Goal: Task Accomplishment & Management: Complete application form

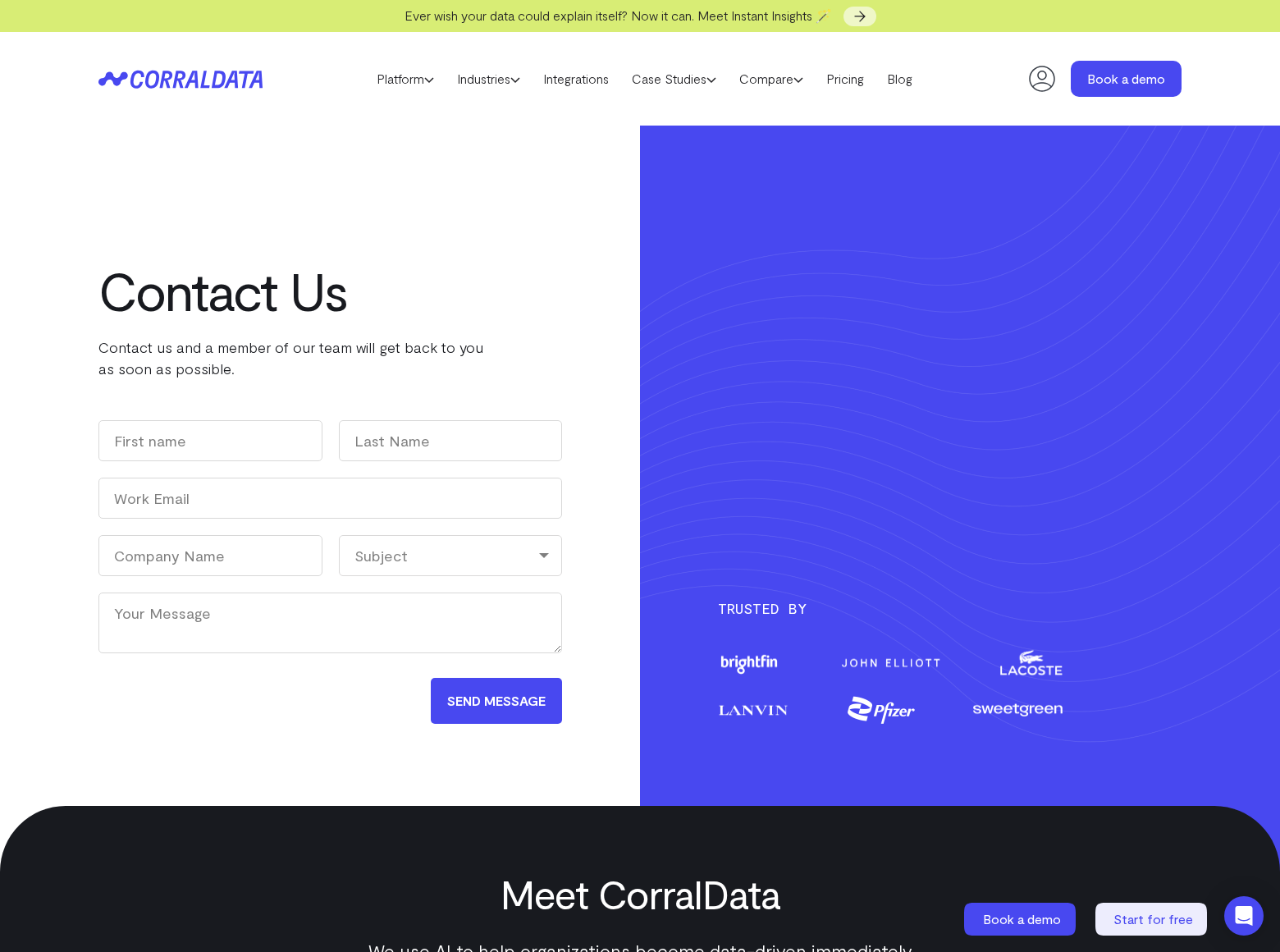
select select "Customer success"
type input "[PERSON_NAME]"
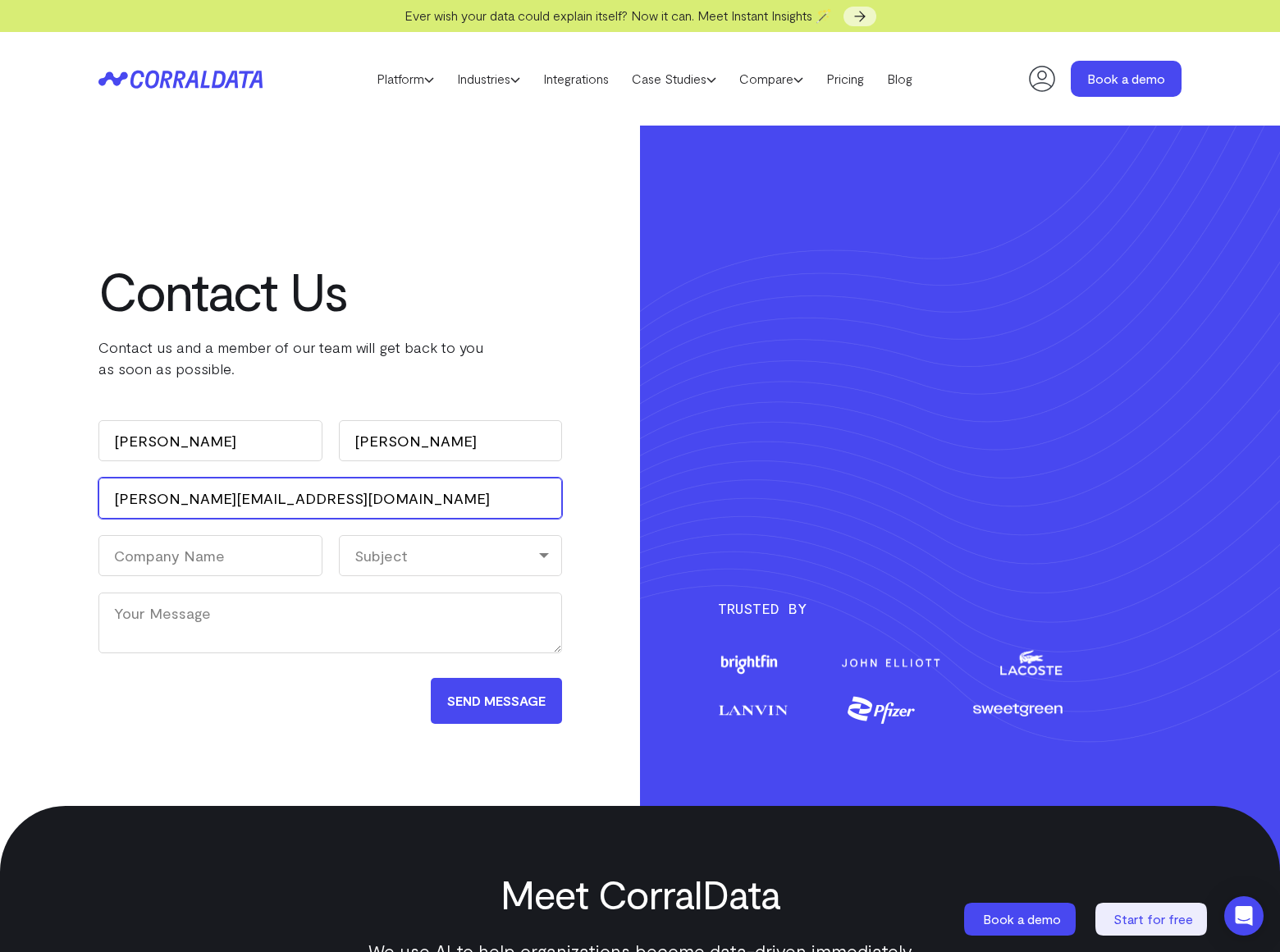
type input "[PERSON_NAME][EMAIL_ADDRESS][DOMAIN_NAME]"
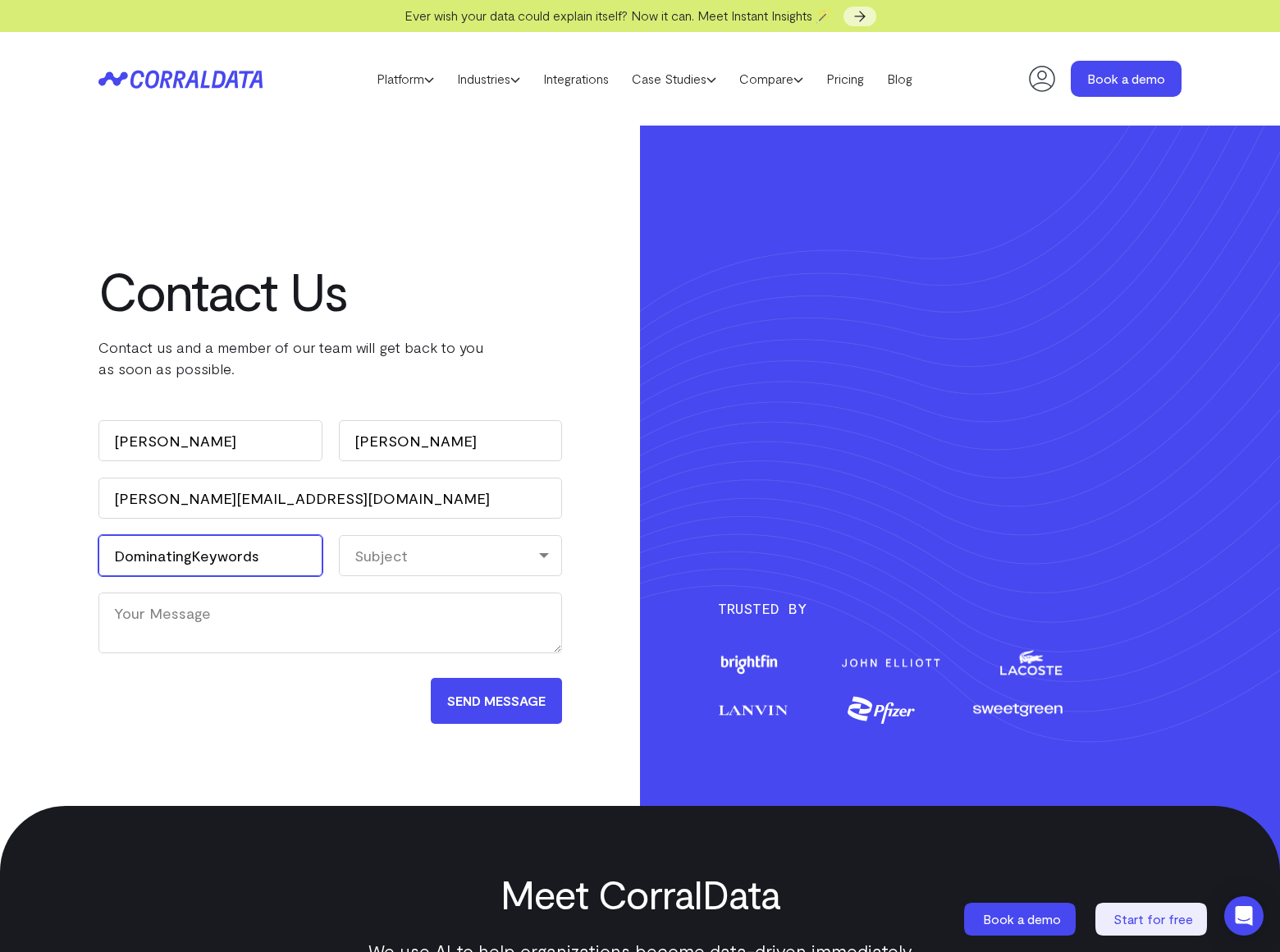
type input "DominatingKeywords"
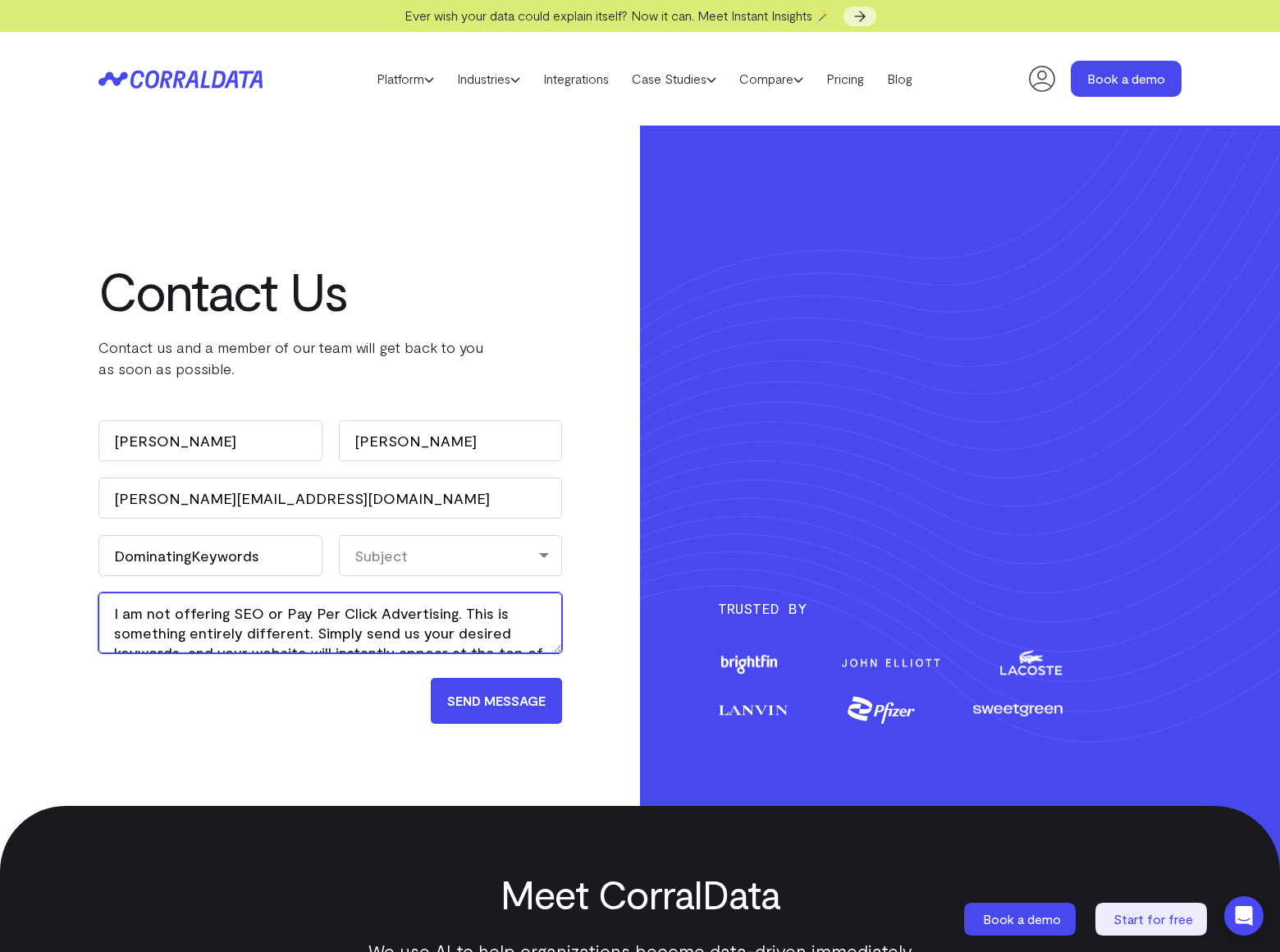
type textarea "I am not offering SEO or Pay Per Click Advertising. This is something entirely …"
